Goal: Transaction & Acquisition: Purchase product/service

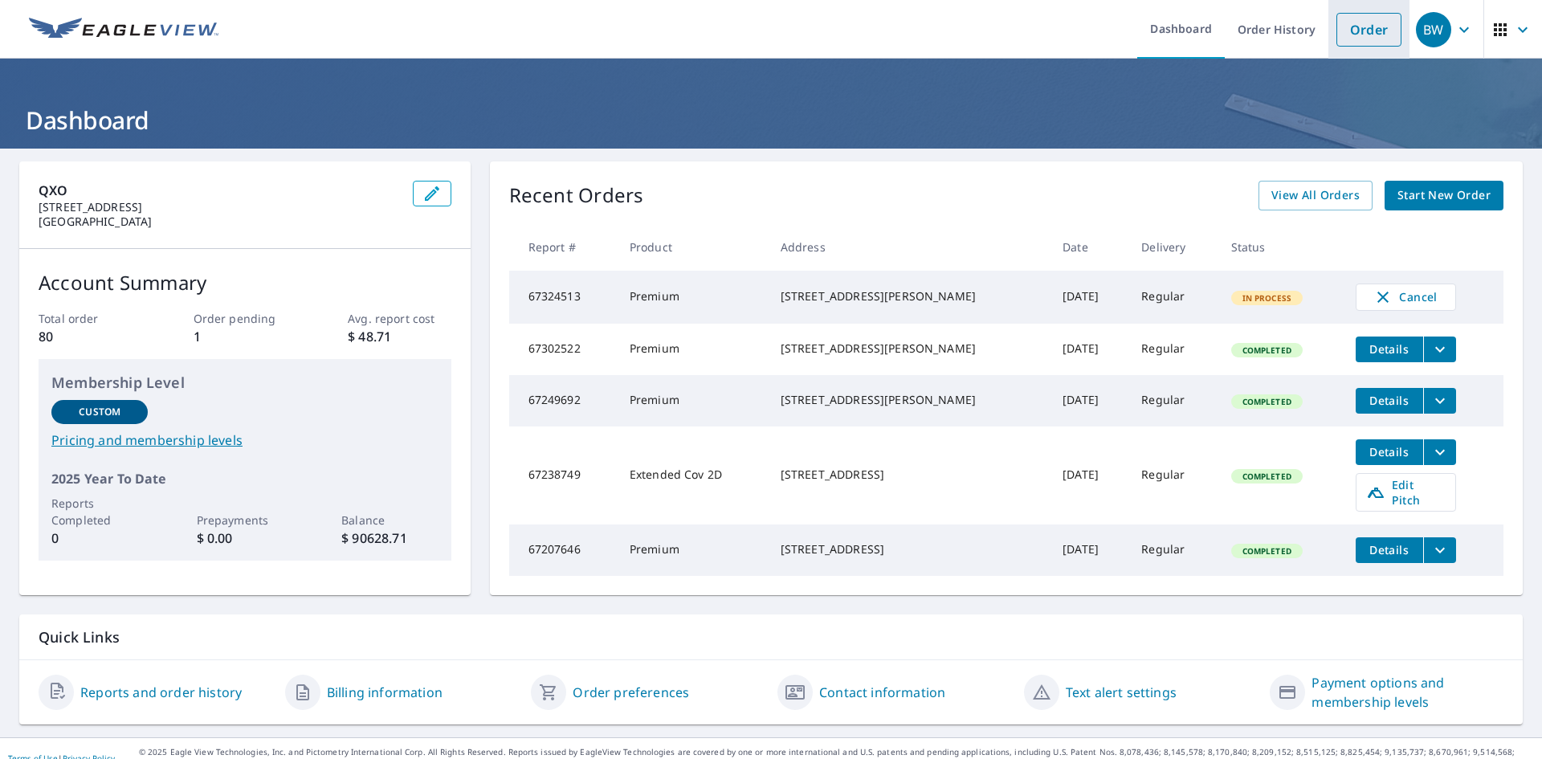
click at [1364, 27] on link "Order" at bounding box center [1368, 30] width 65 height 34
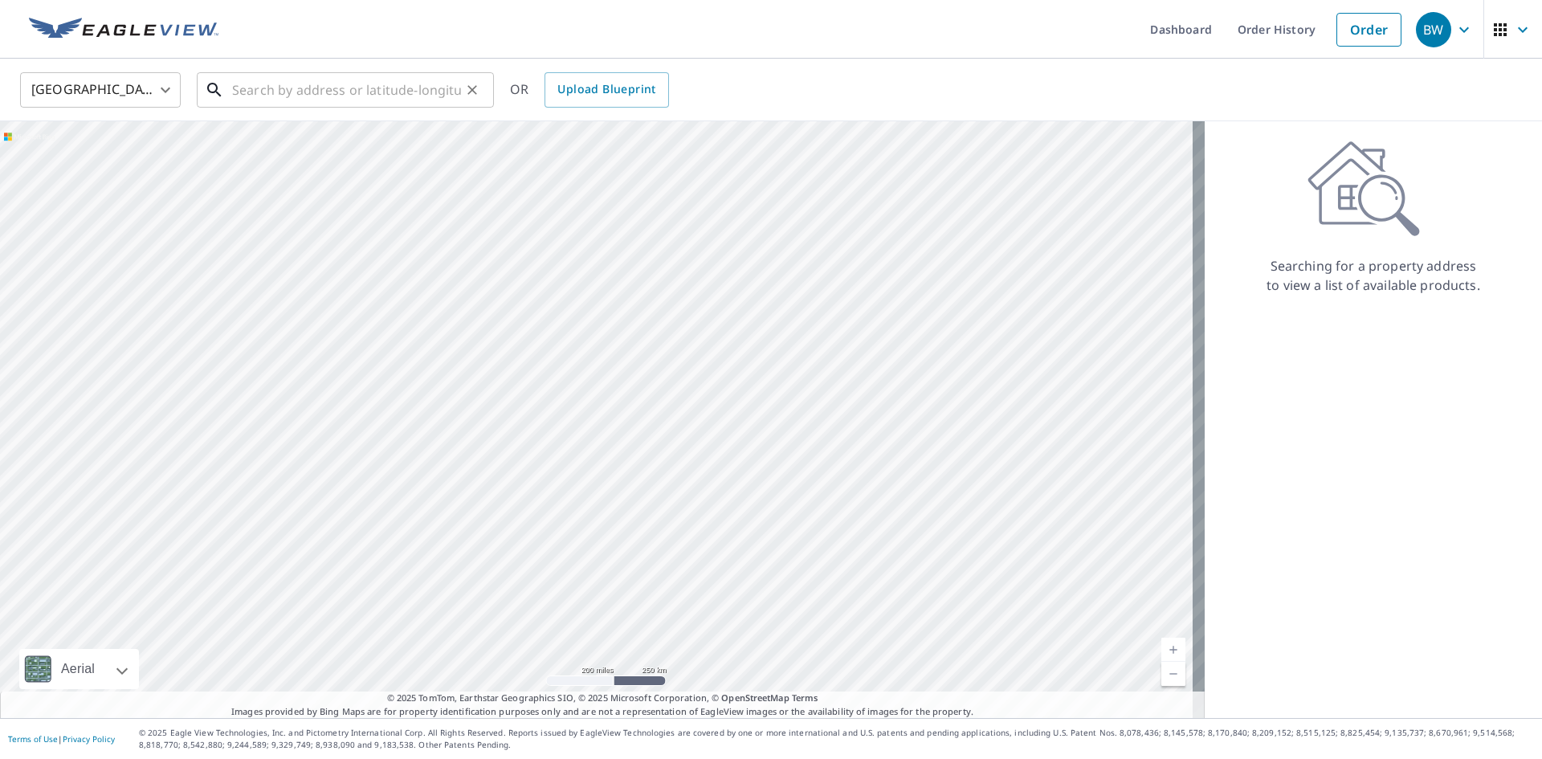
click at [307, 94] on input "text" at bounding box center [346, 89] width 229 height 45
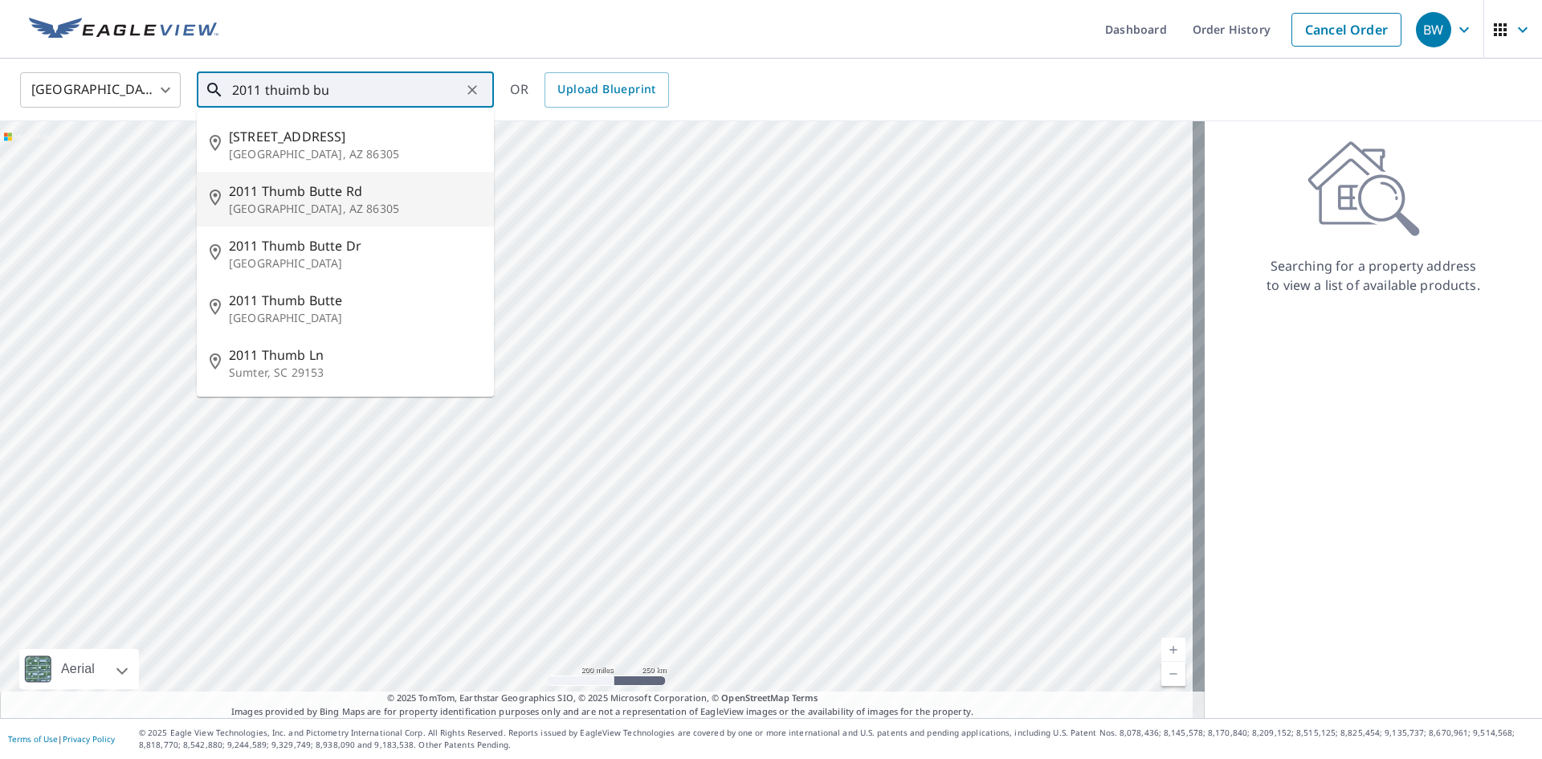
click at [302, 199] on span "2011 Thumb Butte Rd" at bounding box center [355, 191] width 252 height 19
type input "[STREET_ADDRESS]"
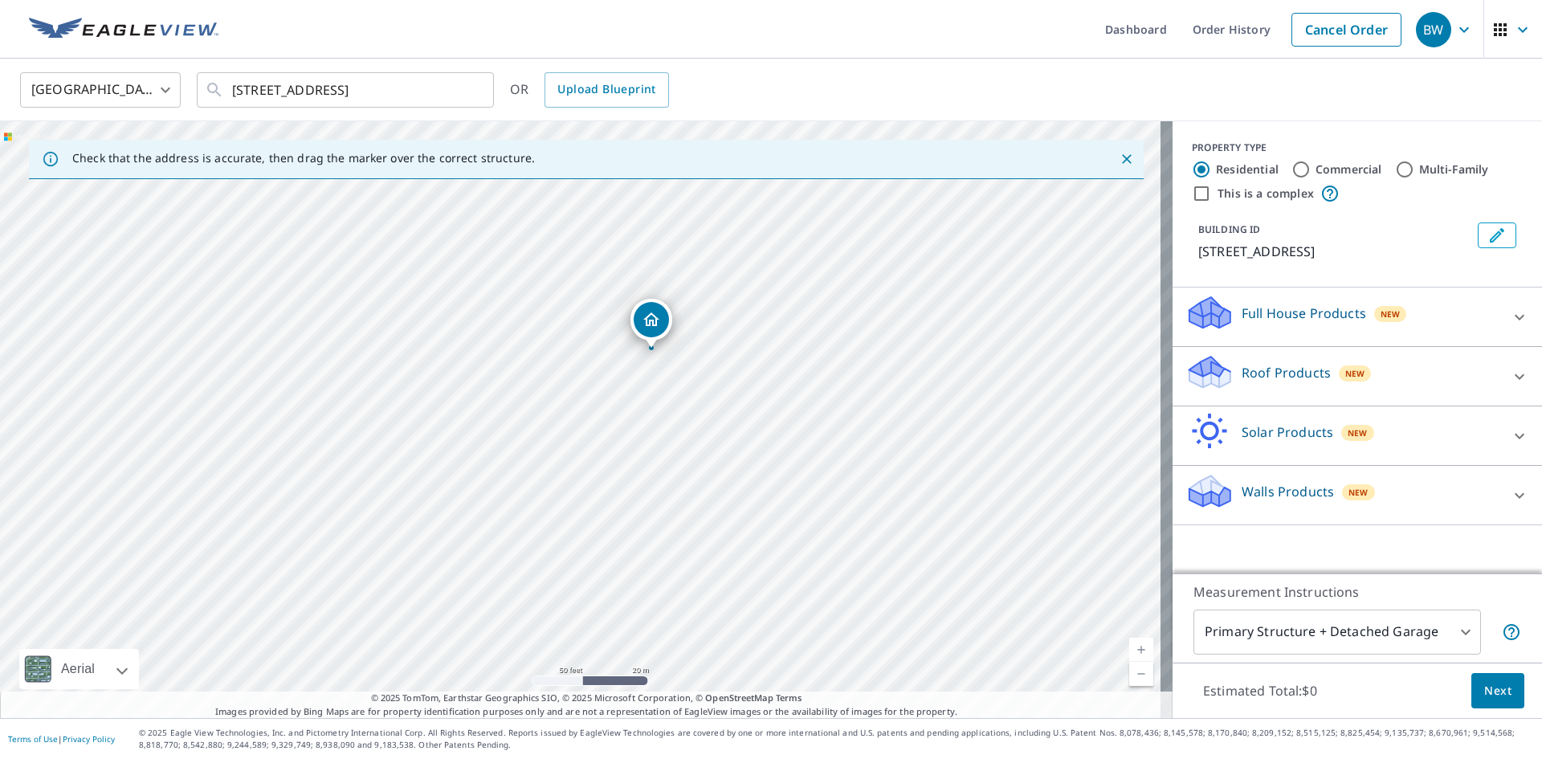
click at [1263, 382] on p "Roof Products" at bounding box center [1286, 372] width 89 height 19
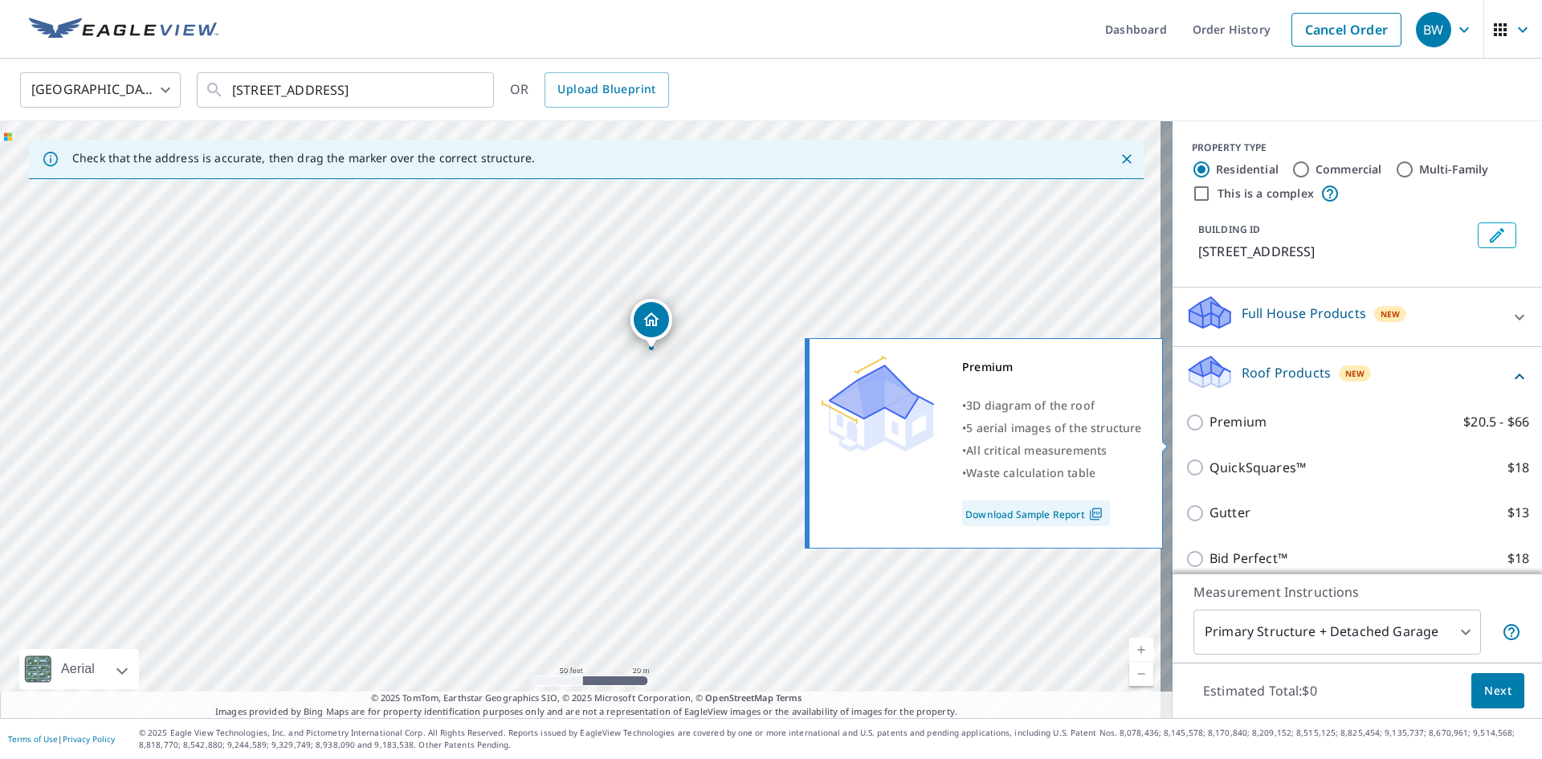
click at [1210, 432] on p "Premium" at bounding box center [1238, 422] width 57 height 20
click at [1206, 432] on input "Premium $20.5 - $66" at bounding box center [1197, 422] width 24 height 19
checkbox input "true"
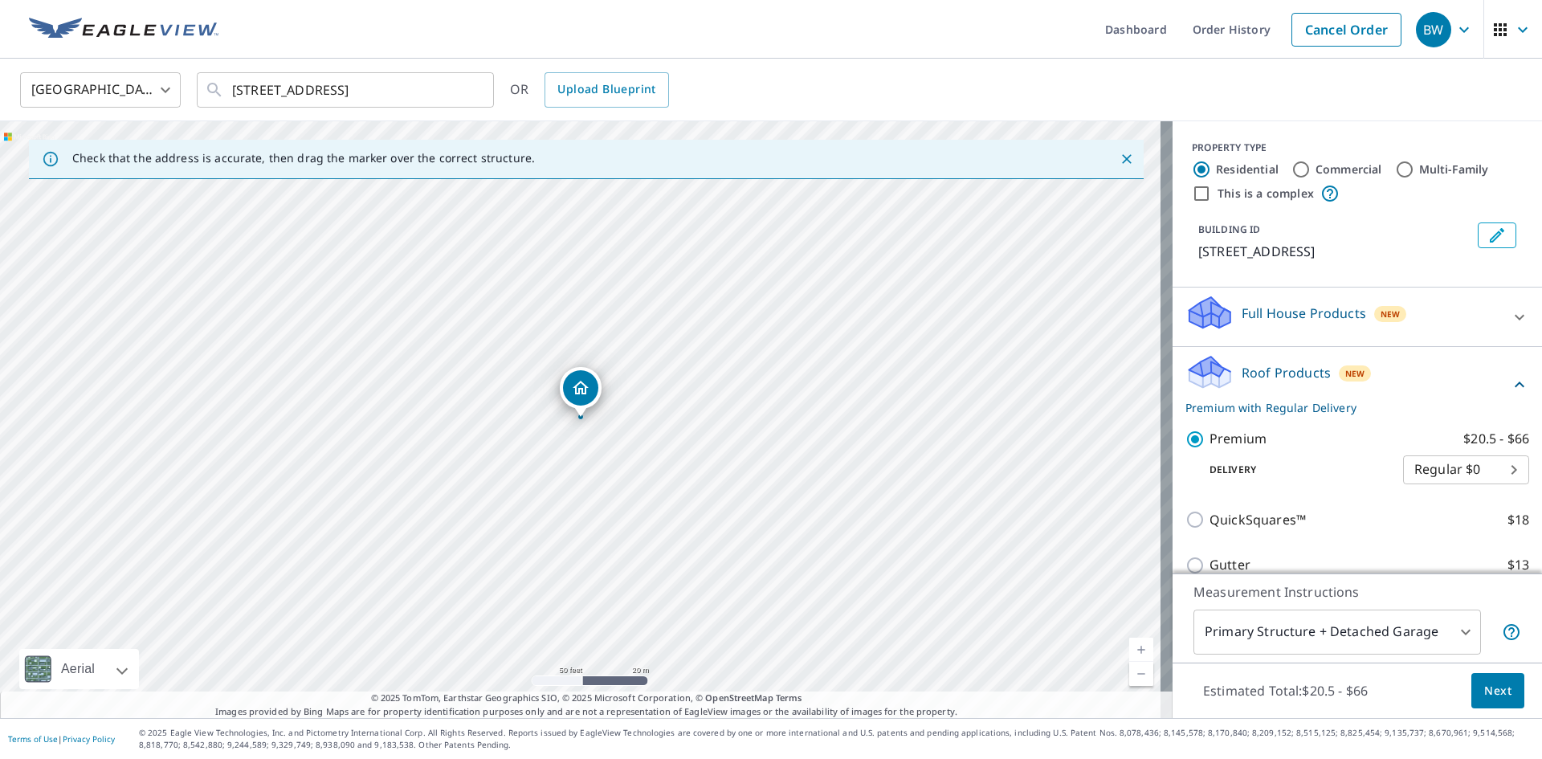
click at [1485, 690] on span "Next" at bounding box center [1497, 691] width 27 height 20
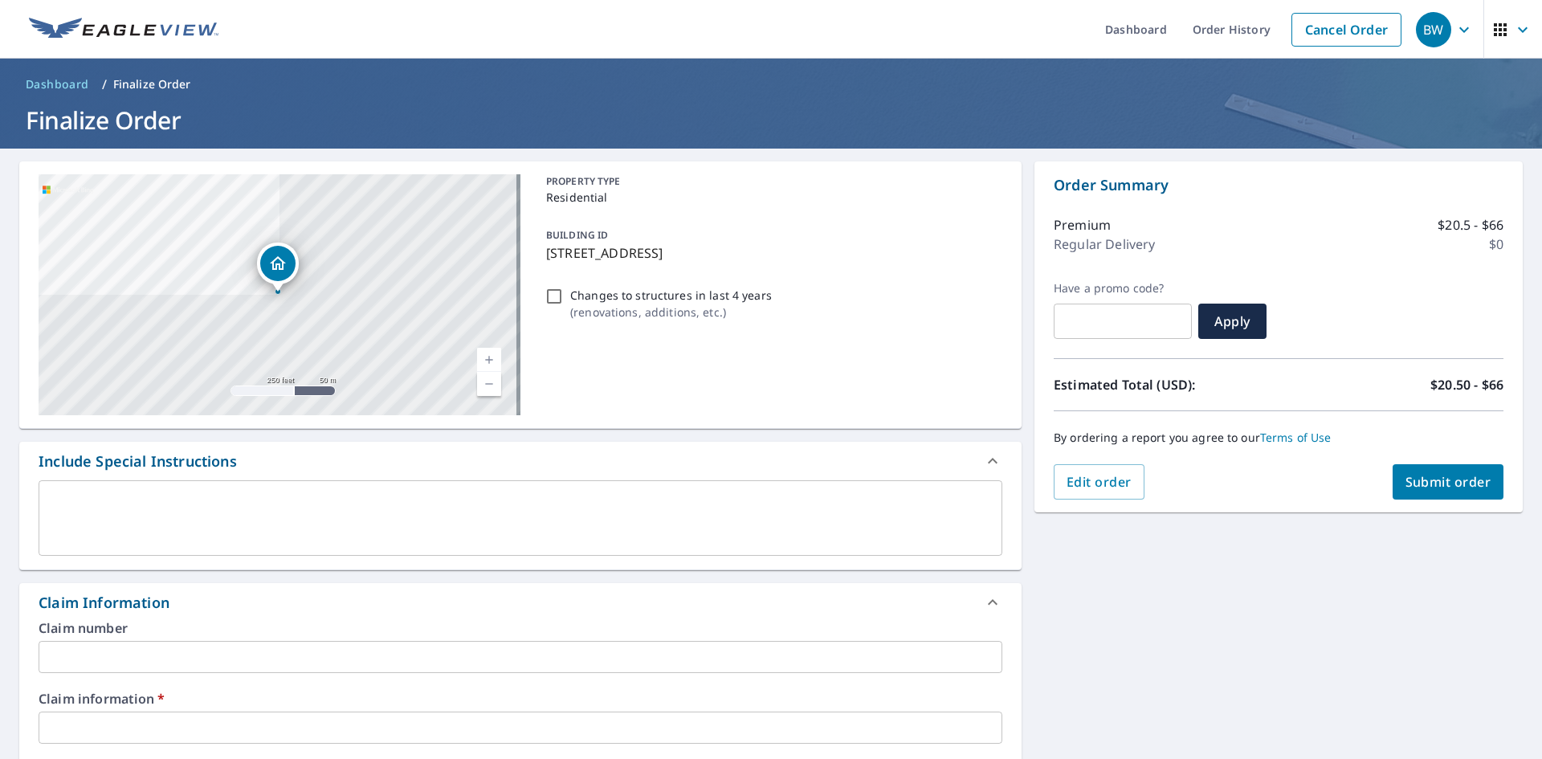
click at [109, 726] on input "text" at bounding box center [521, 728] width 964 height 32
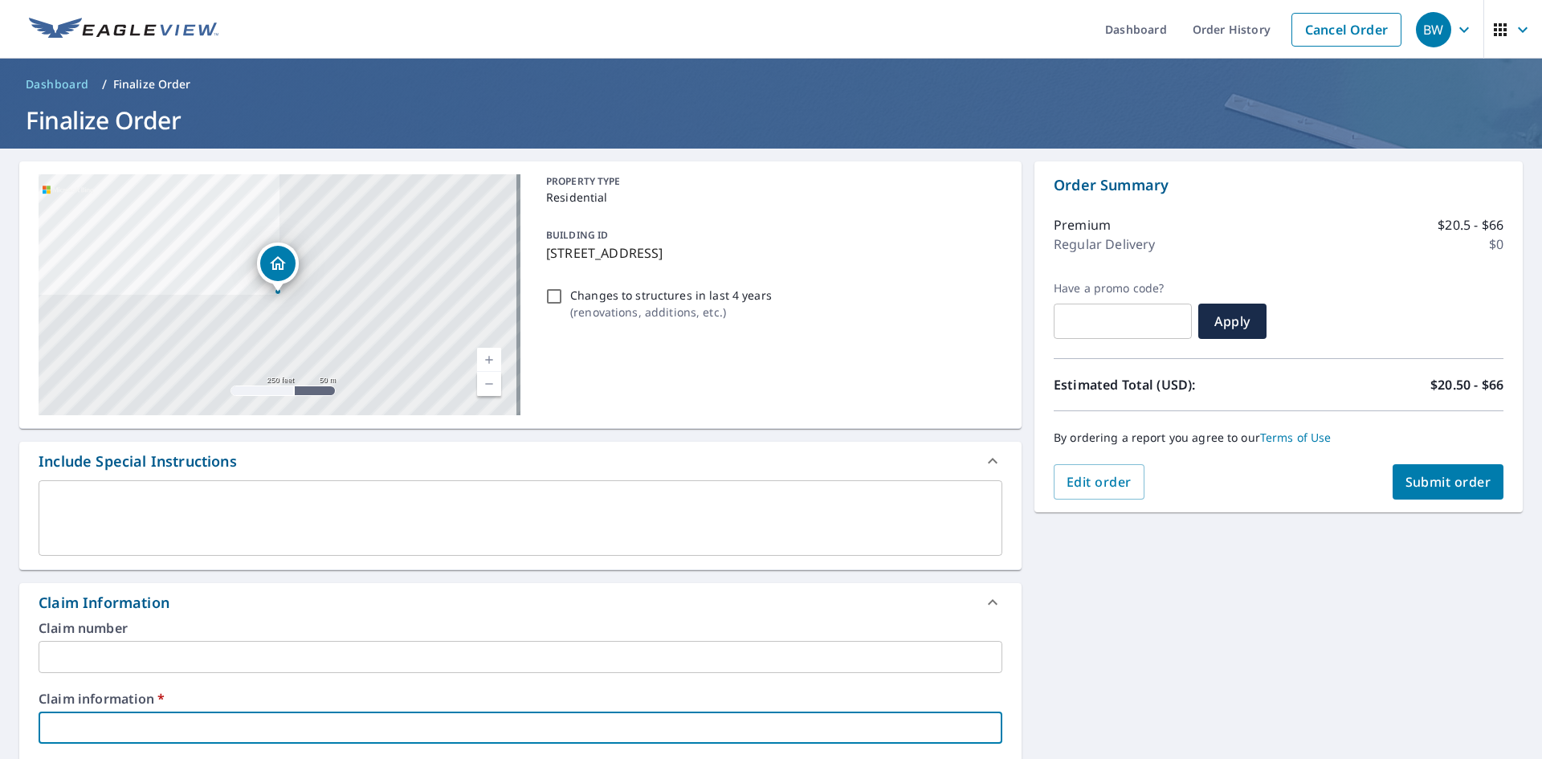
type input "410283"
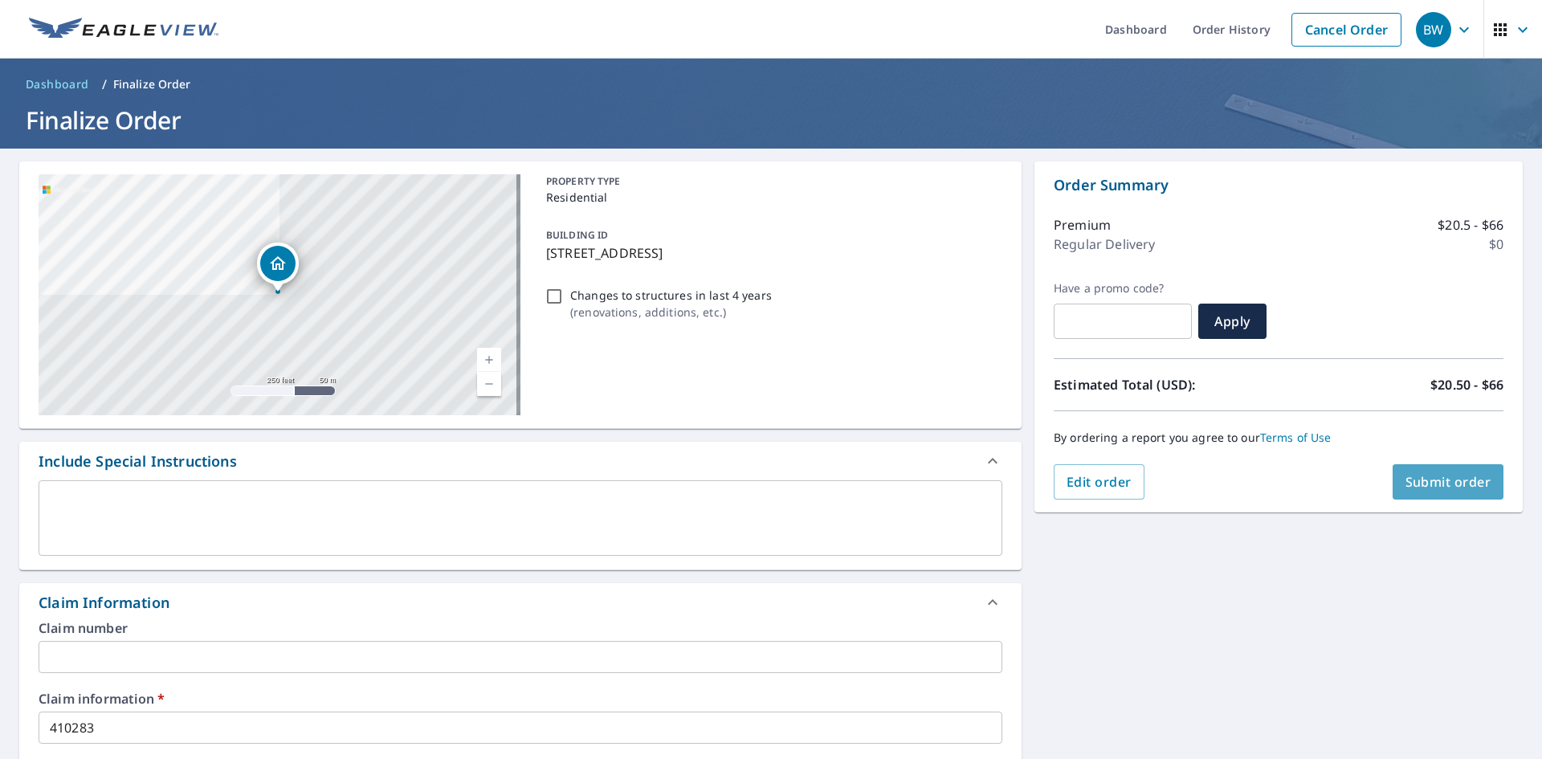
click at [1410, 487] on span "Submit order" at bounding box center [1449, 482] width 86 height 18
checkbox input "true"
